Goal: Task Accomplishment & Management: Complete application form

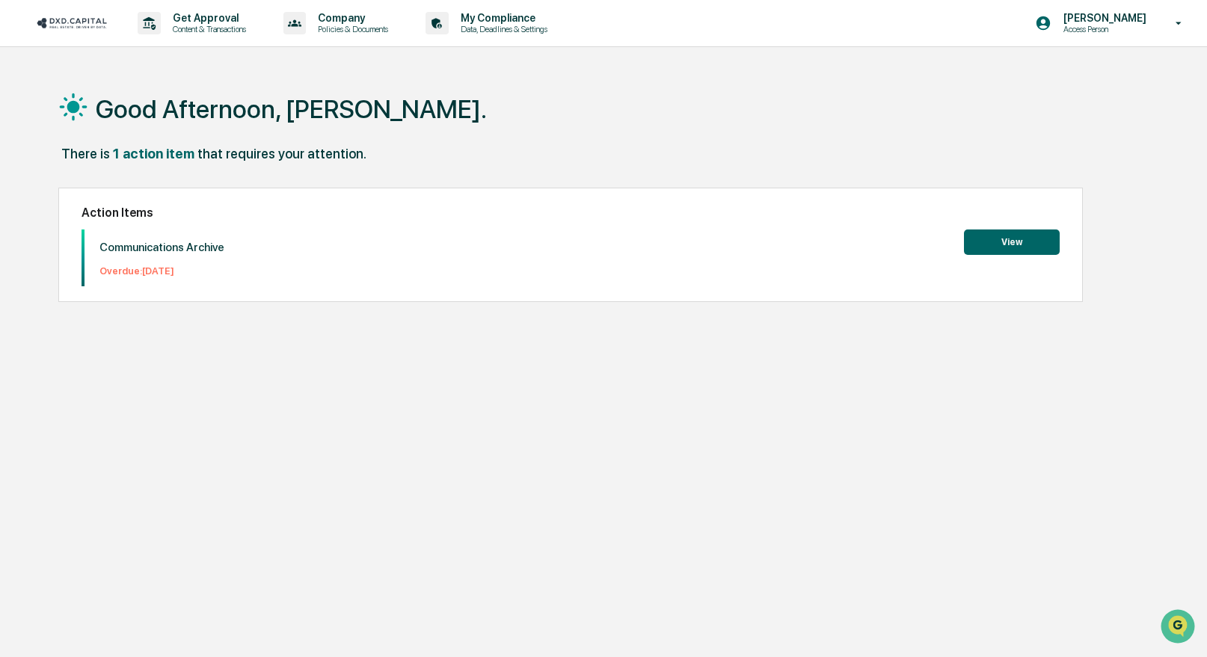
click at [1016, 238] on button "View" at bounding box center [1012, 242] width 96 height 25
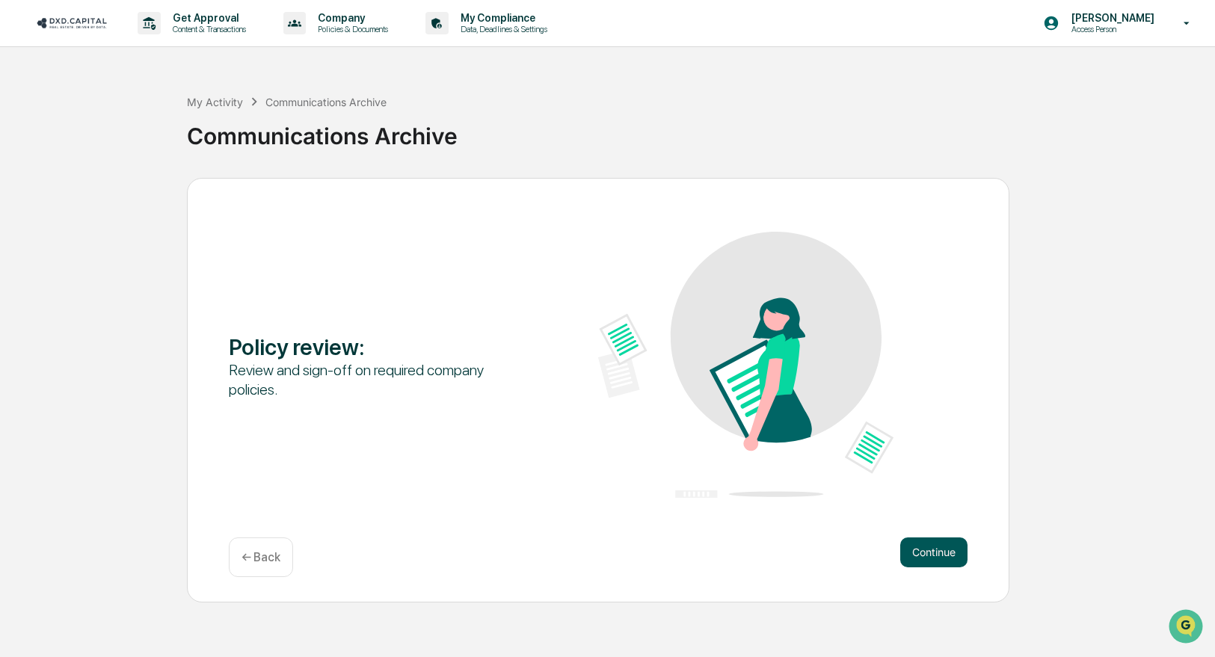
click at [934, 546] on button "Continue" at bounding box center [933, 553] width 67 height 30
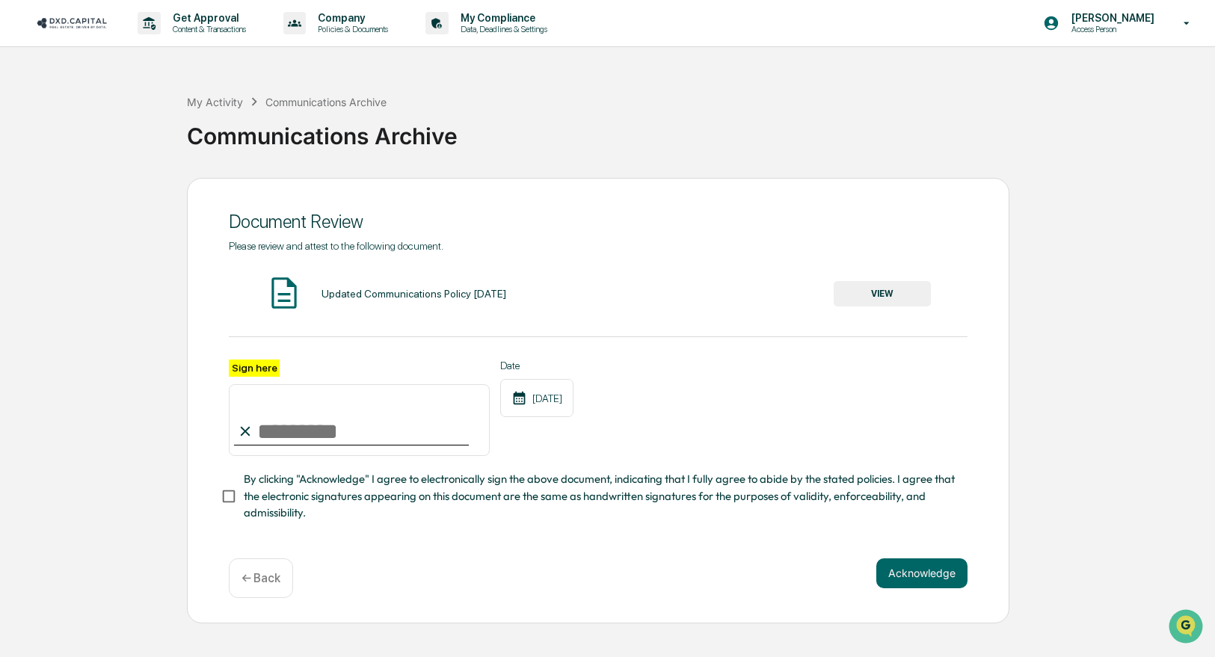
click at [300, 422] on input "Sign here" at bounding box center [359, 420] width 261 height 72
type input "**********"
click at [931, 584] on button "Acknowledge" at bounding box center [921, 573] width 91 height 30
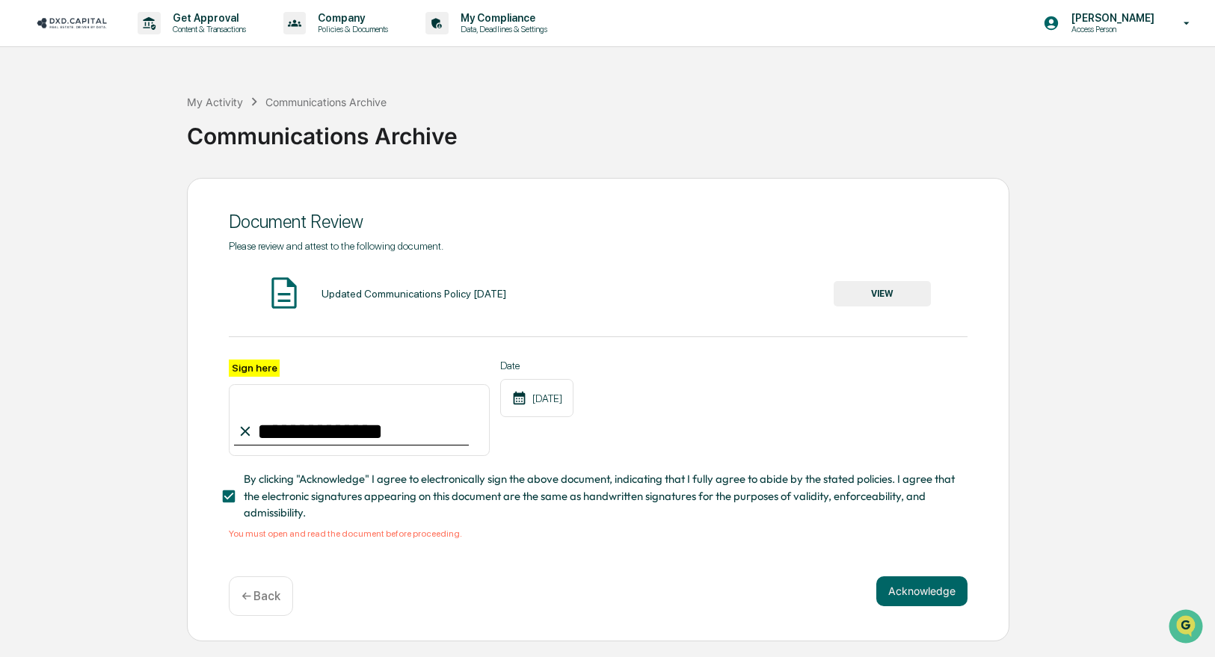
click at [881, 304] on button "VIEW" at bounding box center [882, 293] width 97 height 25
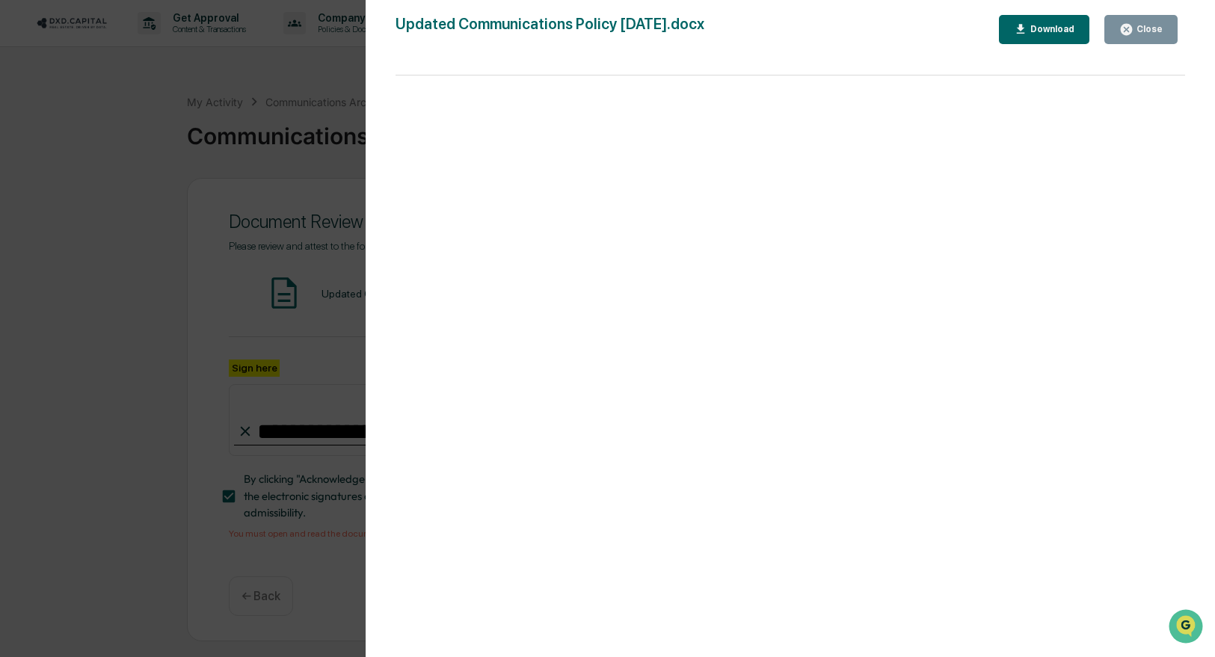
click at [206, 455] on div "Version History 02/18/2025, 05:36 PM Traci Dyer 02/18/2025, 05:36 PM Traci Dyer…" at bounding box center [607, 328] width 1215 height 657
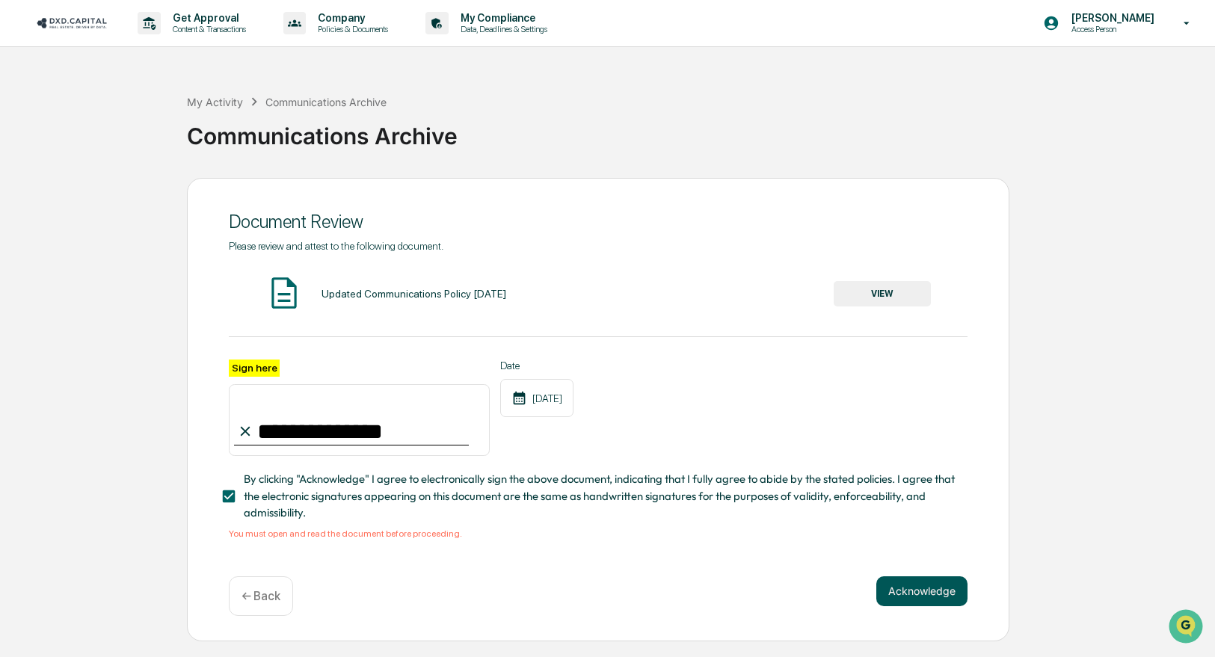
click at [924, 597] on button "Acknowledge" at bounding box center [921, 591] width 91 height 30
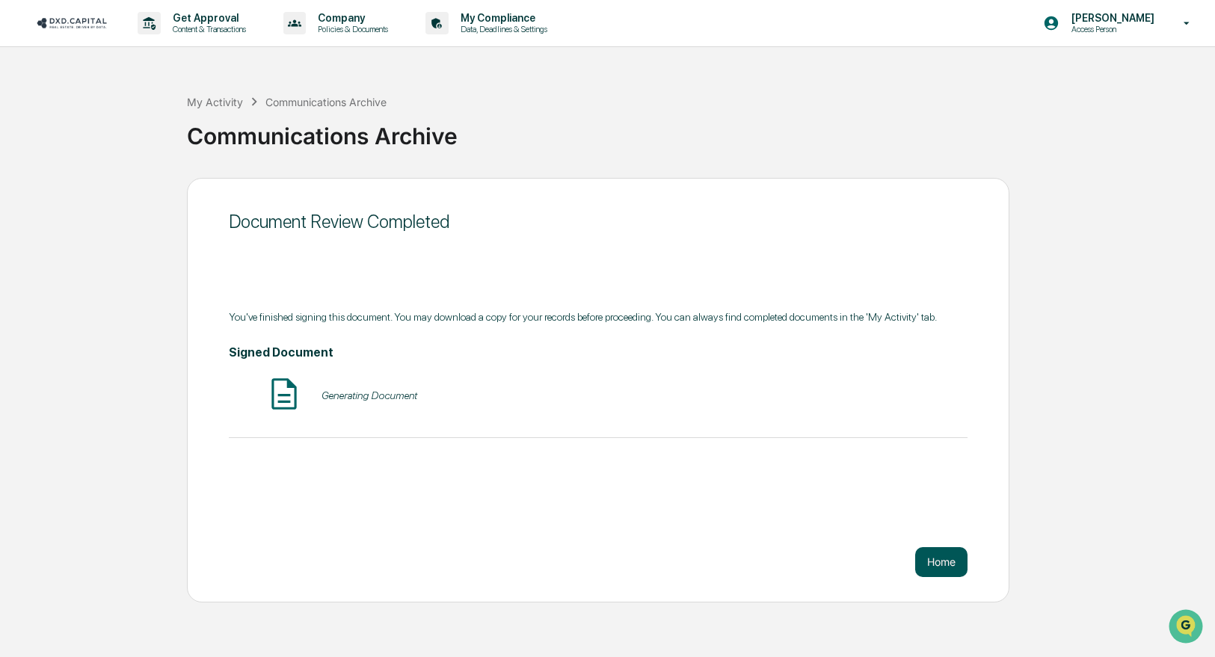
click at [937, 561] on button "Home" at bounding box center [941, 562] width 52 height 30
